Goal: Task Accomplishment & Management: Manage account settings

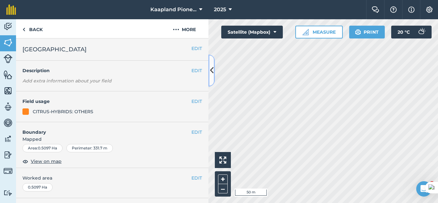
click at [210, 79] on button at bounding box center [212, 71] width 6 height 32
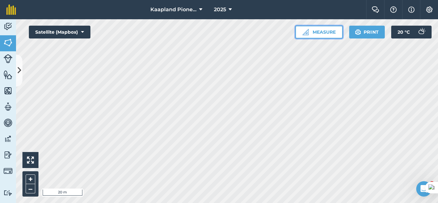
click at [315, 33] on button "Measure" at bounding box center [320, 32] width 48 height 13
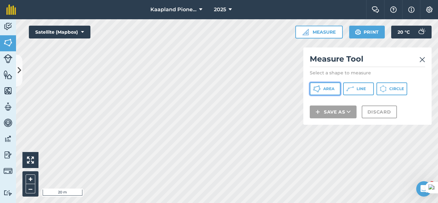
click at [324, 92] on button "Area" at bounding box center [325, 88] width 31 height 13
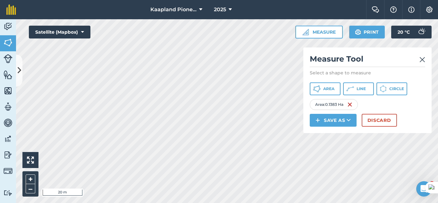
click at [424, 59] on img at bounding box center [423, 60] width 6 height 8
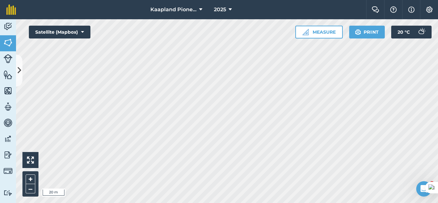
click at [280, 203] on html "Kaapland Pioneer 2025 Farm Chat Help Info Settings Kaapland Pioneer - 2025 Prin…" at bounding box center [219, 101] width 438 height 203
click at [259, 203] on html "Kaapland Pioneer 2025 Farm Chat Help Info Settings Kaapland Pioneer - 2025 Prin…" at bounding box center [219, 101] width 438 height 203
click at [279, 16] on div "Kaapland Pioneer 2025 Farm Chat Help Info Settings Kaapland Pioneer - 2025 Prin…" at bounding box center [219, 101] width 438 height 203
click at [275, 203] on html "Kaapland Pioneer 2025 Farm Chat Help Info Settings Kaapland Pioneer - 2025 Prin…" at bounding box center [219, 101] width 438 height 203
click at [18, 69] on icon at bounding box center [20, 70] width 4 height 11
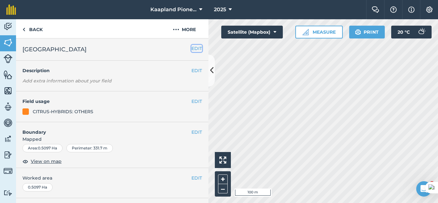
click at [192, 51] on button "EDIT" at bounding box center [197, 48] width 11 height 7
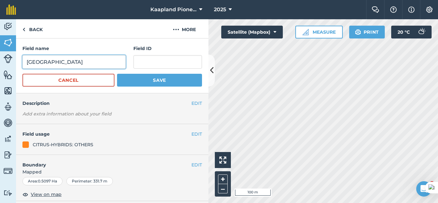
click at [96, 64] on input "[GEOGRAPHIC_DATA]" at bounding box center [73, 61] width 103 height 13
type input "Seville (4B)"
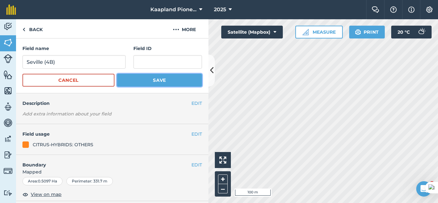
click at [169, 80] on button "Save" at bounding box center [159, 80] width 85 height 13
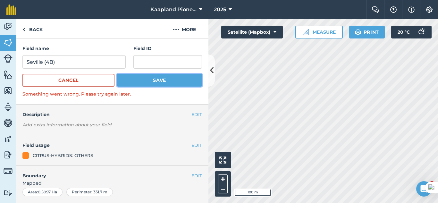
click at [176, 80] on button "Save" at bounding box center [159, 80] width 85 height 13
click at [172, 85] on button "Save" at bounding box center [159, 80] width 85 height 13
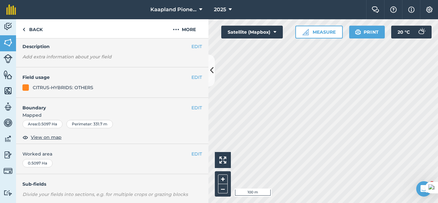
scroll to position [160, 0]
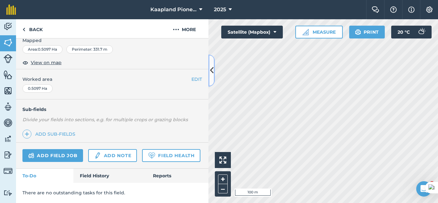
click at [213, 69] on icon at bounding box center [212, 70] width 4 height 11
